Goal: Task Accomplishment & Management: Use online tool/utility

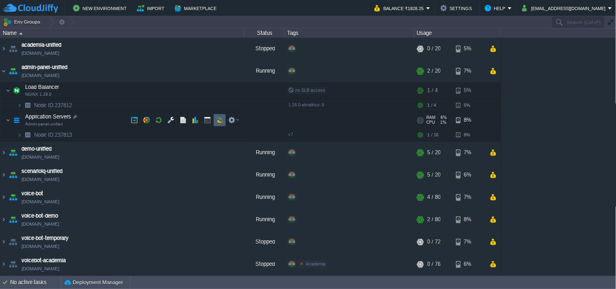
click at [222, 126] on td at bounding box center [220, 120] width 12 height 12
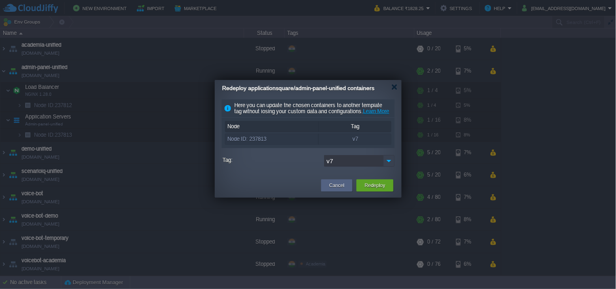
click at [388, 167] on img at bounding box center [388, 161] width 11 height 12
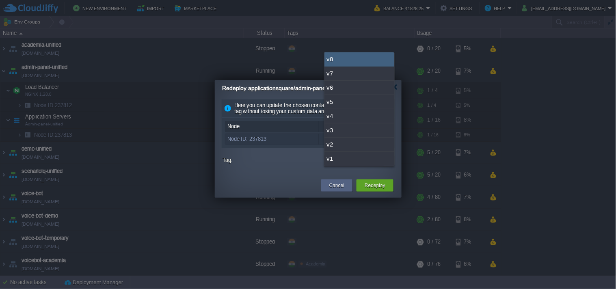
click at [350, 60] on div "v8" at bounding box center [359, 59] width 70 height 14
type input "v8"
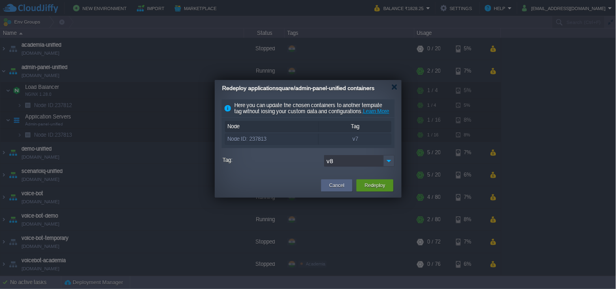
click at [384, 190] on button "Redeploy" at bounding box center [374, 185] width 21 height 8
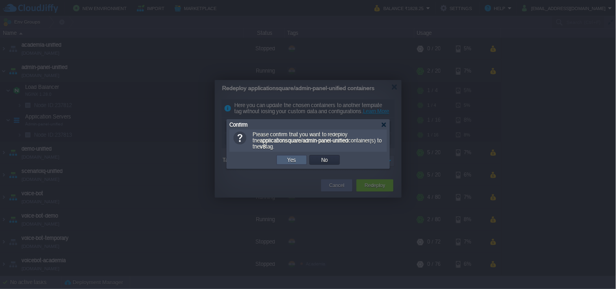
click at [291, 164] on td "Yes" at bounding box center [291, 160] width 30 height 10
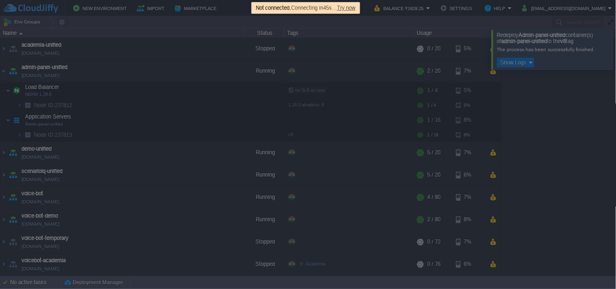
click at [356, 9] on span "Try now" at bounding box center [346, 8] width 19 height 6
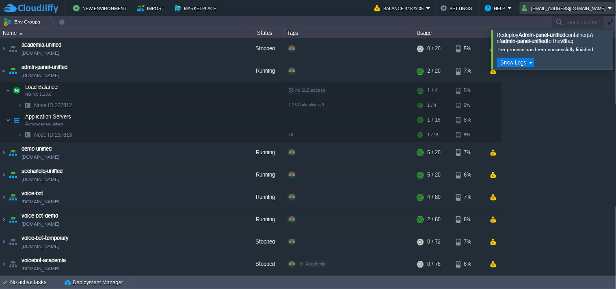
click at [541, 7] on button "info@applicationsquare.com" at bounding box center [565, 8] width 86 height 10
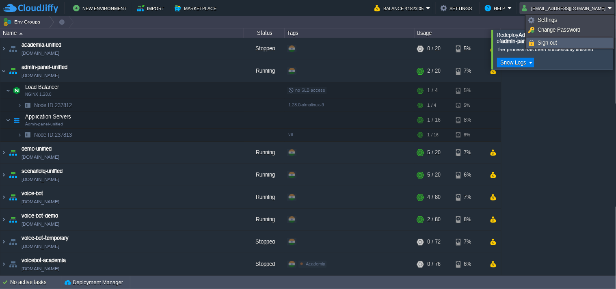
click at [542, 46] on link "Sign out" at bounding box center [570, 43] width 86 height 9
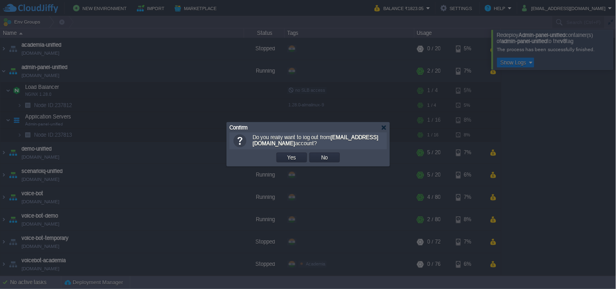
click at [289, 159] on button "Yes" at bounding box center [292, 157] width 14 height 7
